Goal: Information Seeking & Learning: Learn about a topic

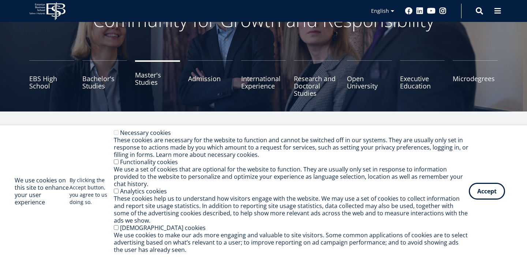
click at [154, 75] on link "Master's Studies" at bounding box center [157, 78] width 45 height 37
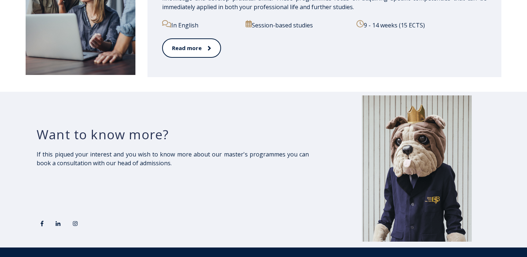
scroll to position [1269, 0]
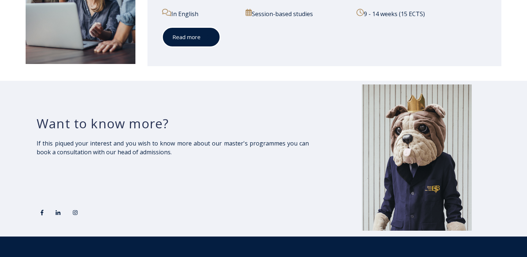
click at [189, 40] on link "Read more" at bounding box center [191, 37] width 58 height 20
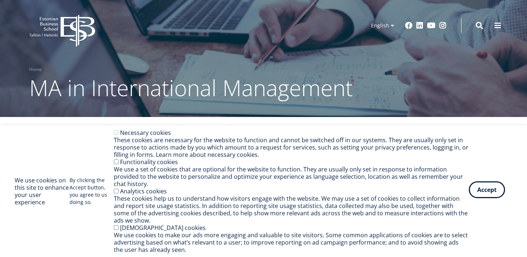
click at [489, 188] on button "Accept" at bounding box center [486, 189] width 36 height 17
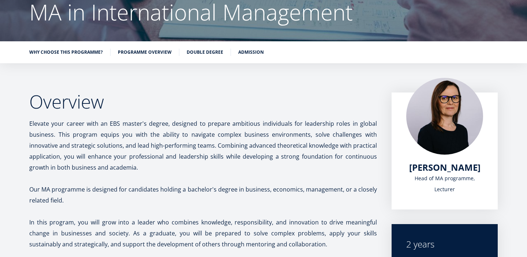
scroll to position [98, 0]
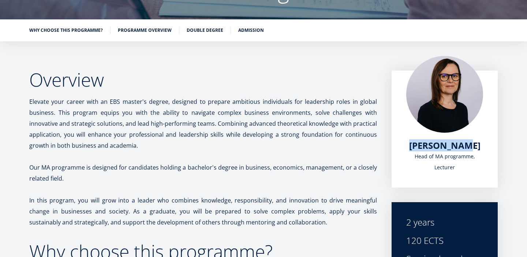
drag, startPoint x: 475, startPoint y: 145, endPoint x: 403, endPoint y: 146, distance: 72.0
click at [403, 146] on div "Piret Masso Head of MA programme, Lecturer" at bounding box center [444, 129] width 106 height 117
copy span "Piret Masso"
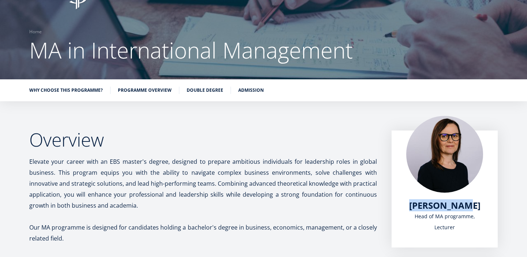
scroll to position [0, 0]
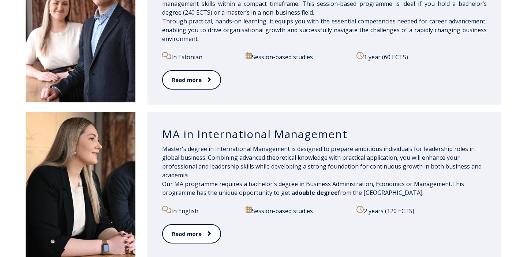
scroll to position [763, 0]
